Goal: Use online tool/utility: Utilize a website feature to perform a specific function

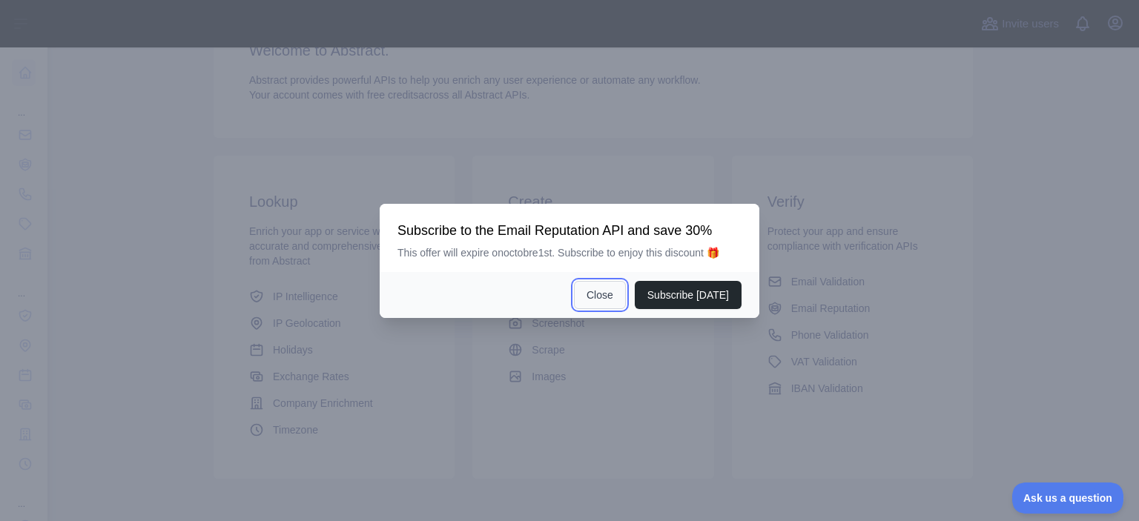
click at [596, 297] on button "Close" at bounding box center [600, 295] width 52 height 28
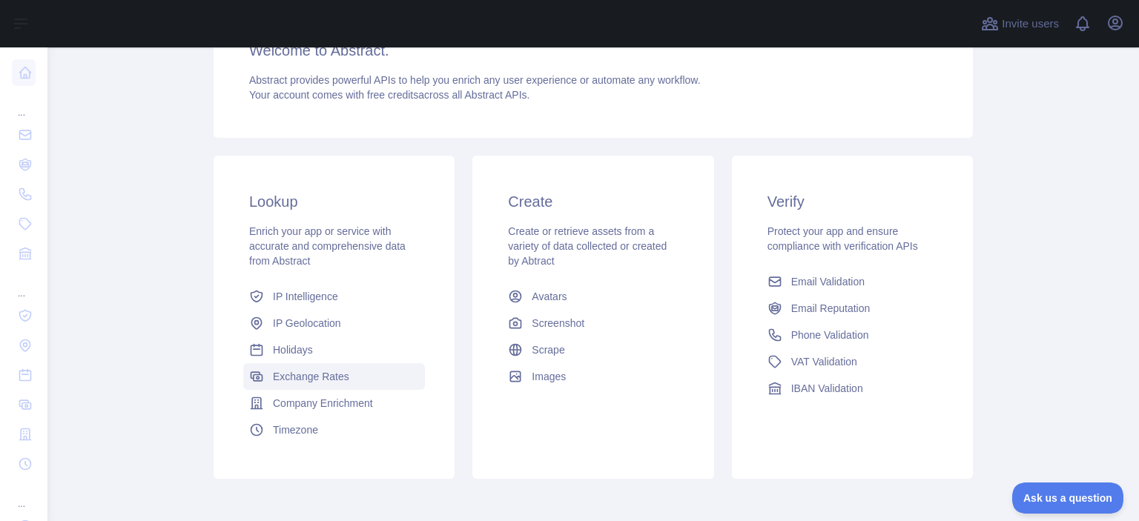
scroll to position [217, 0]
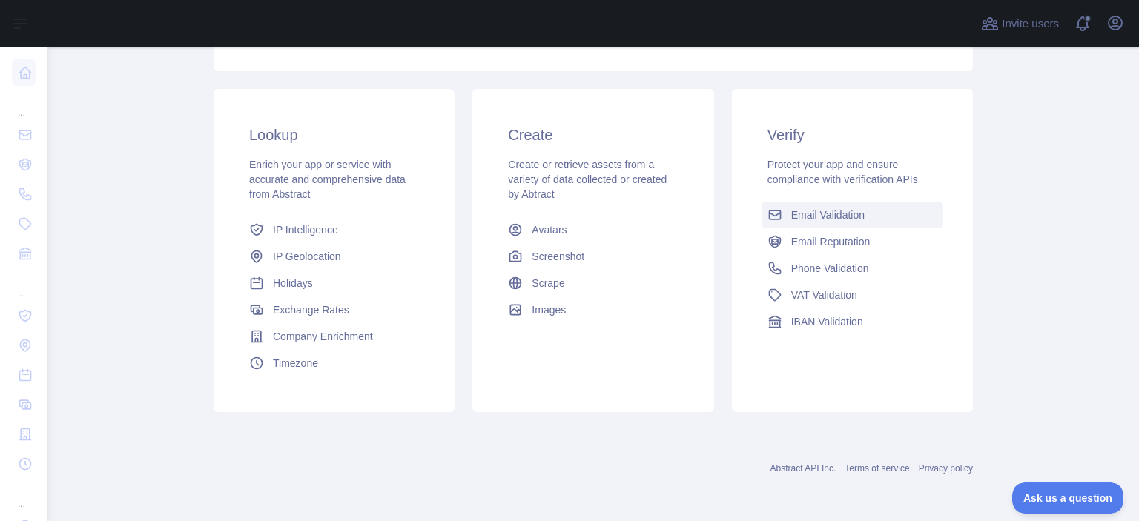
click at [830, 216] on span "Email Validation" at bounding box center [827, 215] width 73 height 15
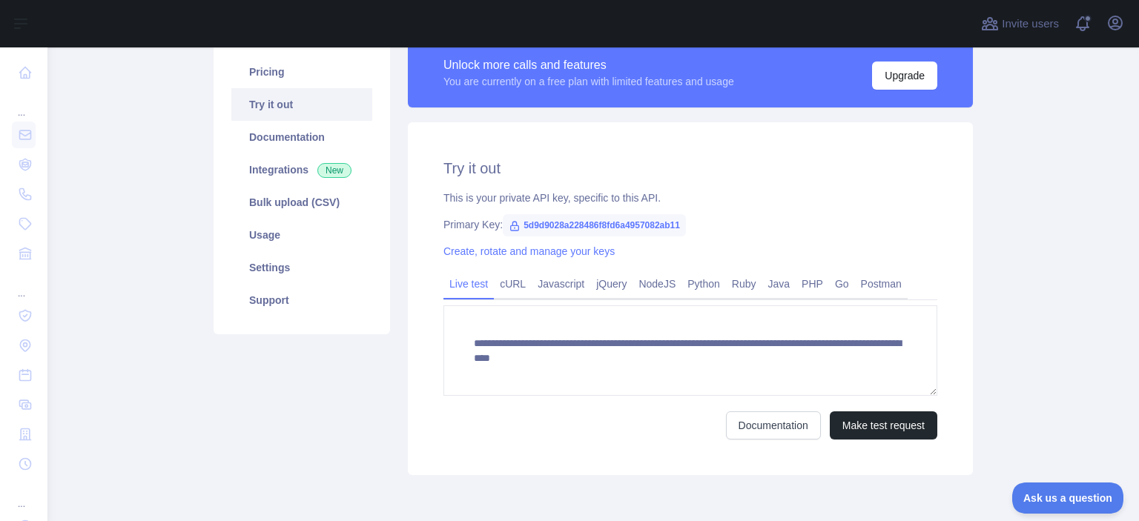
scroll to position [178, 0]
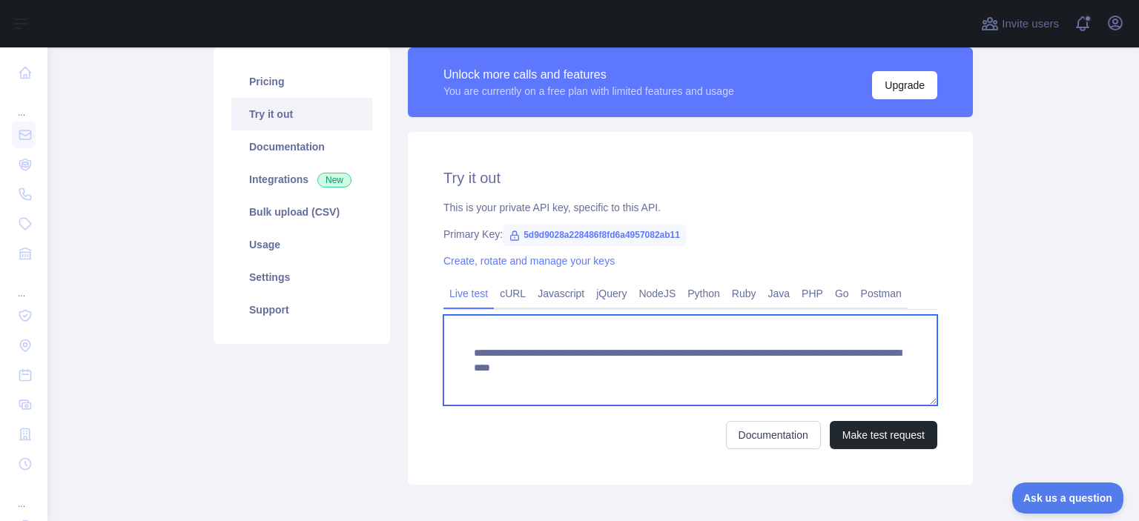
drag, startPoint x: 724, startPoint y: 368, endPoint x: 882, endPoint y: 376, distance: 158.2
click at [882, 376] on textarea "**********" at bounding box center [691, 360] width 494 height 90
paste textarea
type textarea "**********"
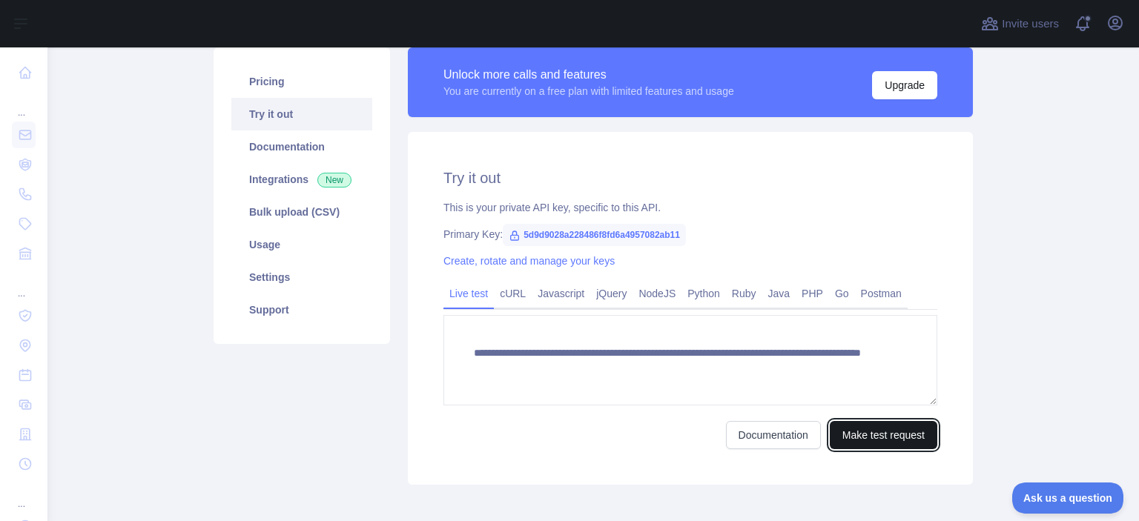
click at [884, 433] on button "Make test request" at bounding box center [884, 435] width 108 height 28
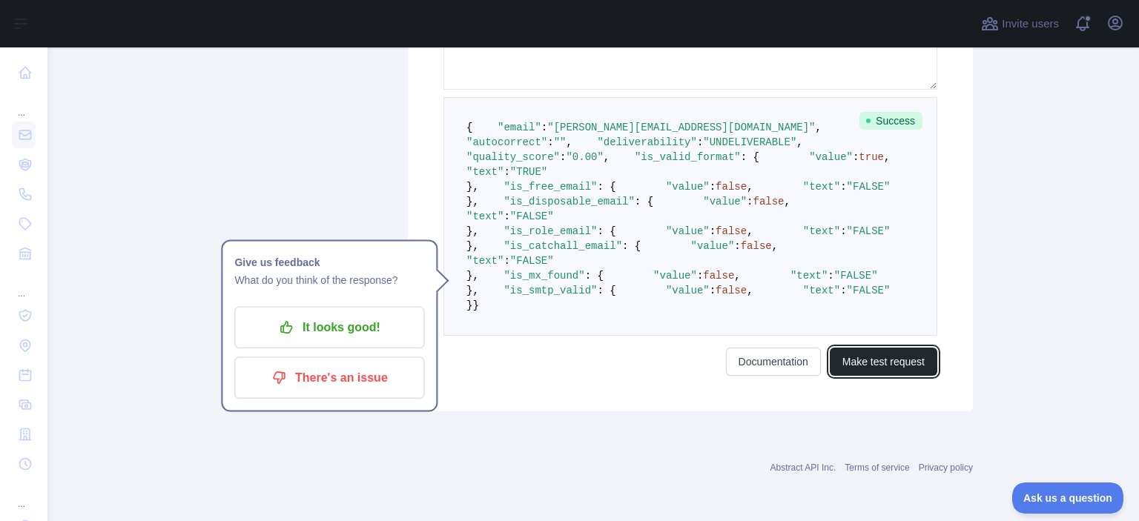
scroll to position [501, 0]
click at [702, 267] on pre "{ "email" : "[EMAIL_ADDRESS][DOMAIN_NAME]" , "autocorrect" : "" , "deliverabili…" at bounding box center [691, 216] width 494 height 239
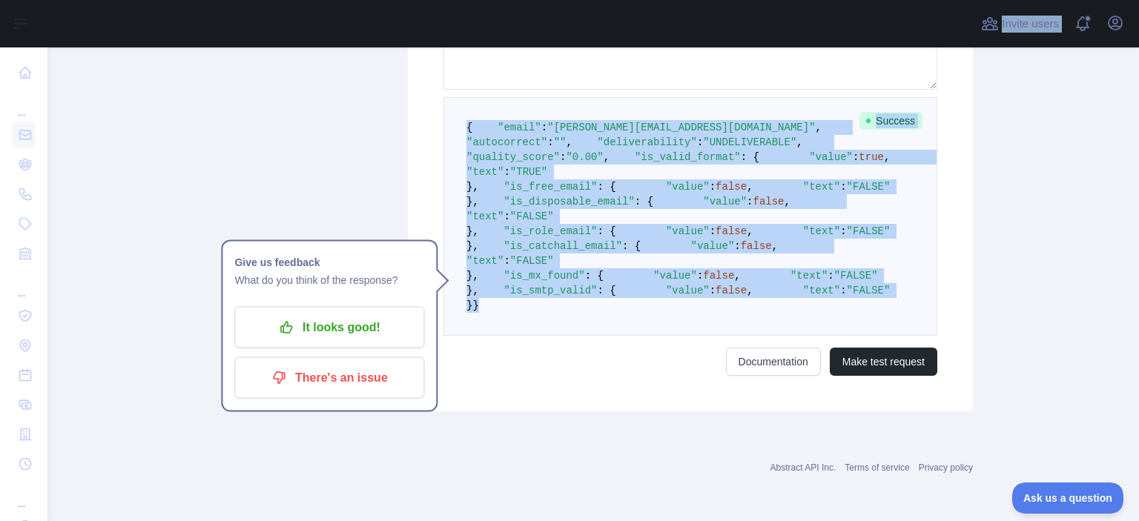
scroll to position [461, 0]
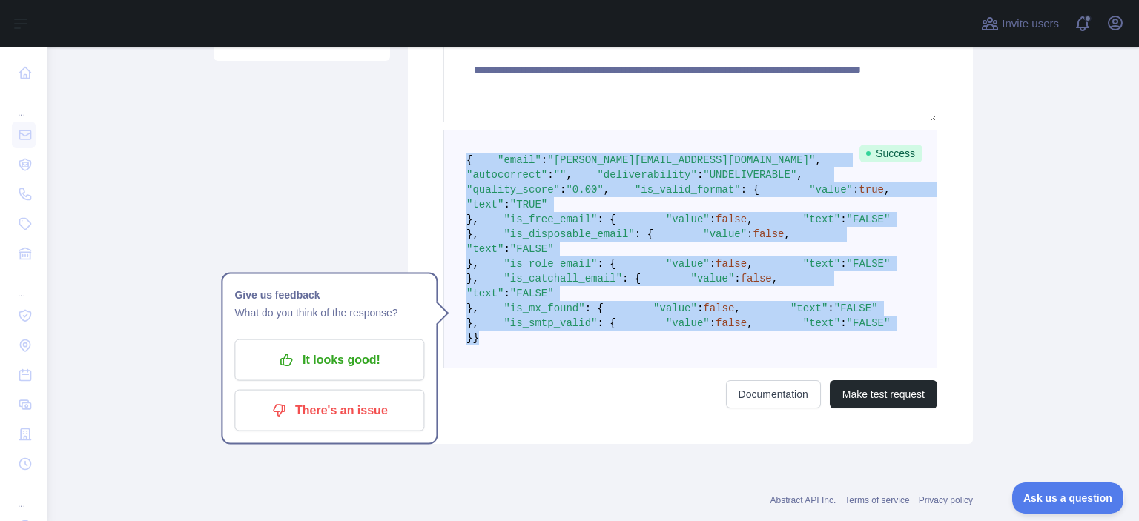
drag, startPoint x: 490, startPoint y: 411, endPoint x: 427, endPoint y: 148, distance: 270.1
click at [427, 148] on div "**********" at bounding box center [690, 147] width 565 height 596
copy code "{ "email" : "[EMAIL_ADDRESS][DOMAIN_NAME]" , "autocorrect" : "" , "deliverabili…"
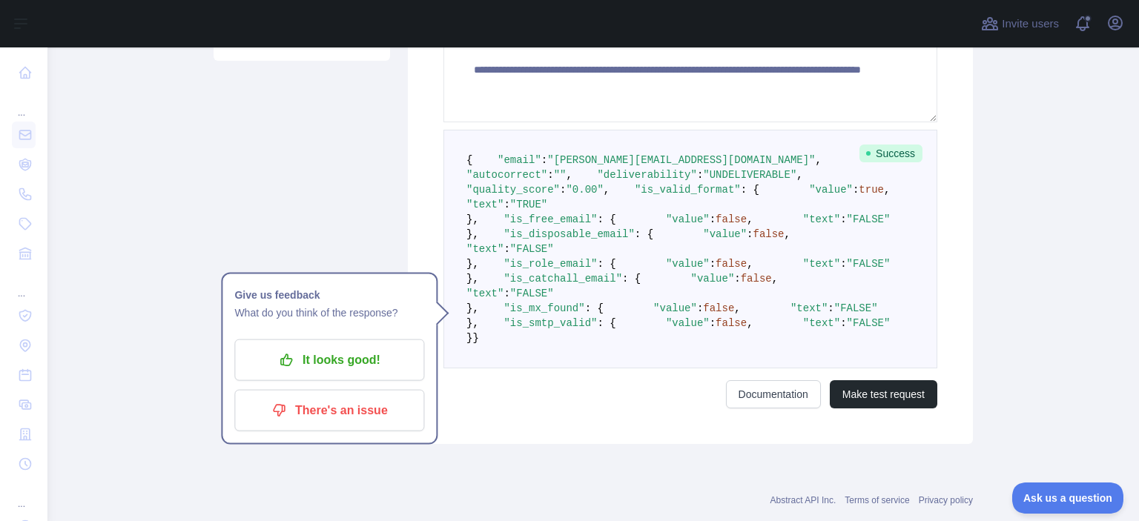
click at [331, 100] on div "Pricing Try it out Documentation Integrations New Bulk upload (CSV) Usage Setti…" at bounding box center [302, 104] width 194 height 680
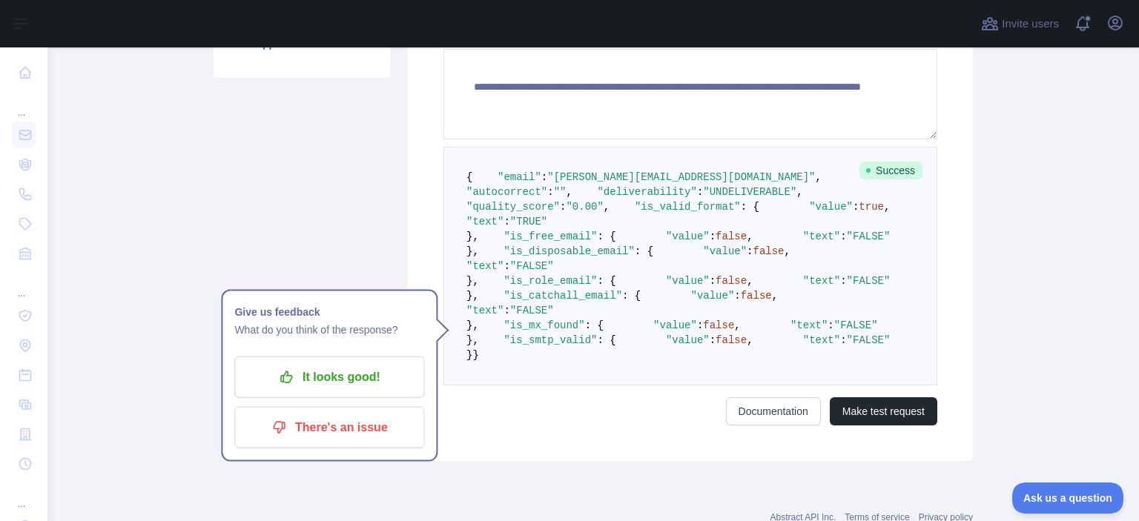
scroll to position [445, 0]
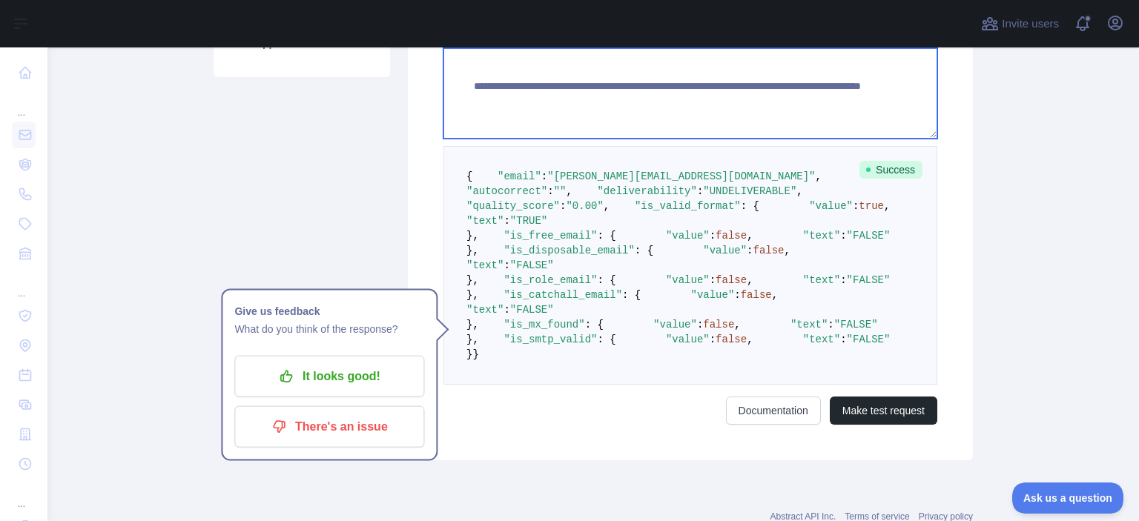
drag, startPoint x: 724, startPoint y: 100, endPoint x: 794, endPoint y: 96, distance: 70.6
click at [794, 96] on textarea "**********" at bounding box center [691, 93] width 494 height 90
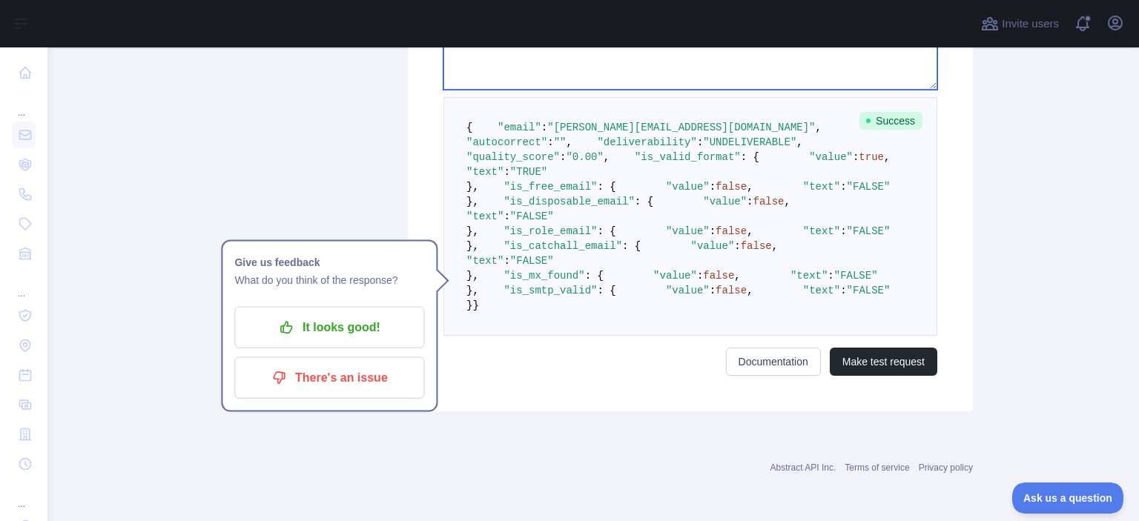
scroll to position [668, 0]
click at [660, 225] on pre "{ "email" : "[EMAIL_ADDRESS][DOMAIN_NAME]" , "autocorrect" : "" , "deliverabili…" at bounding box center [691, 216] width 494 height 239
